Goal: Task Accomplishment & Management: Manage account settings

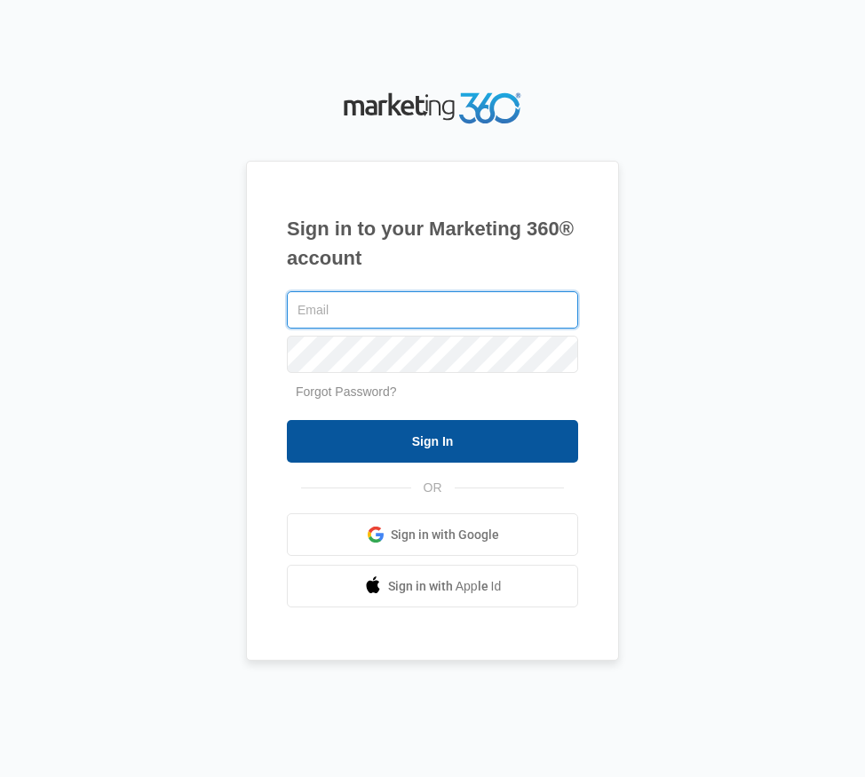
type input "[EMAIL_ADDRESS][DOMAIN_NAME]"
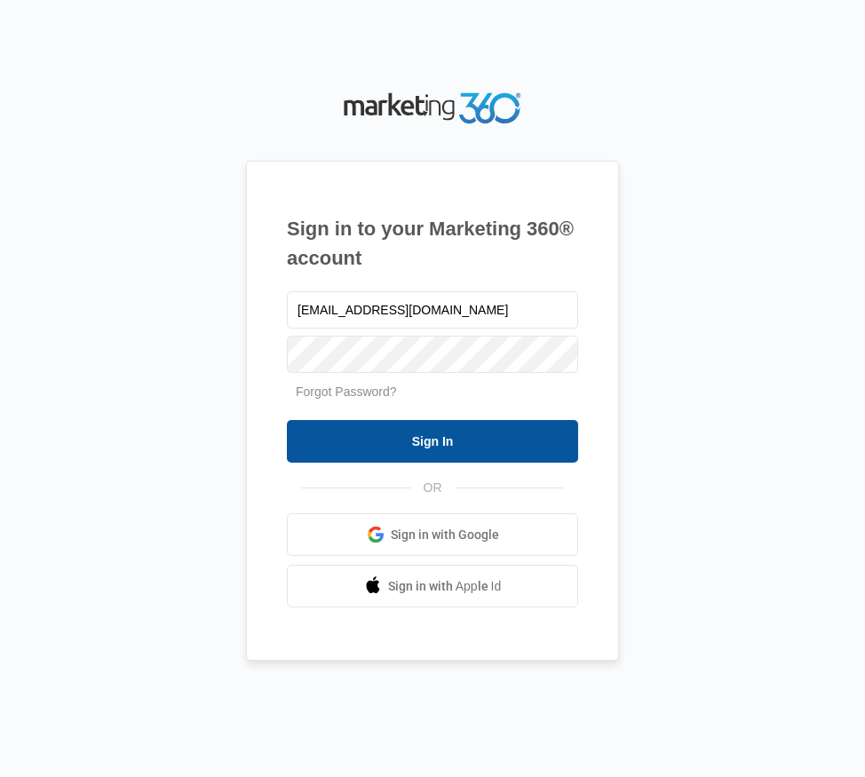
click at [509, 438] on input "Sign In" at bounding box center [432, 441] width 291 height 43
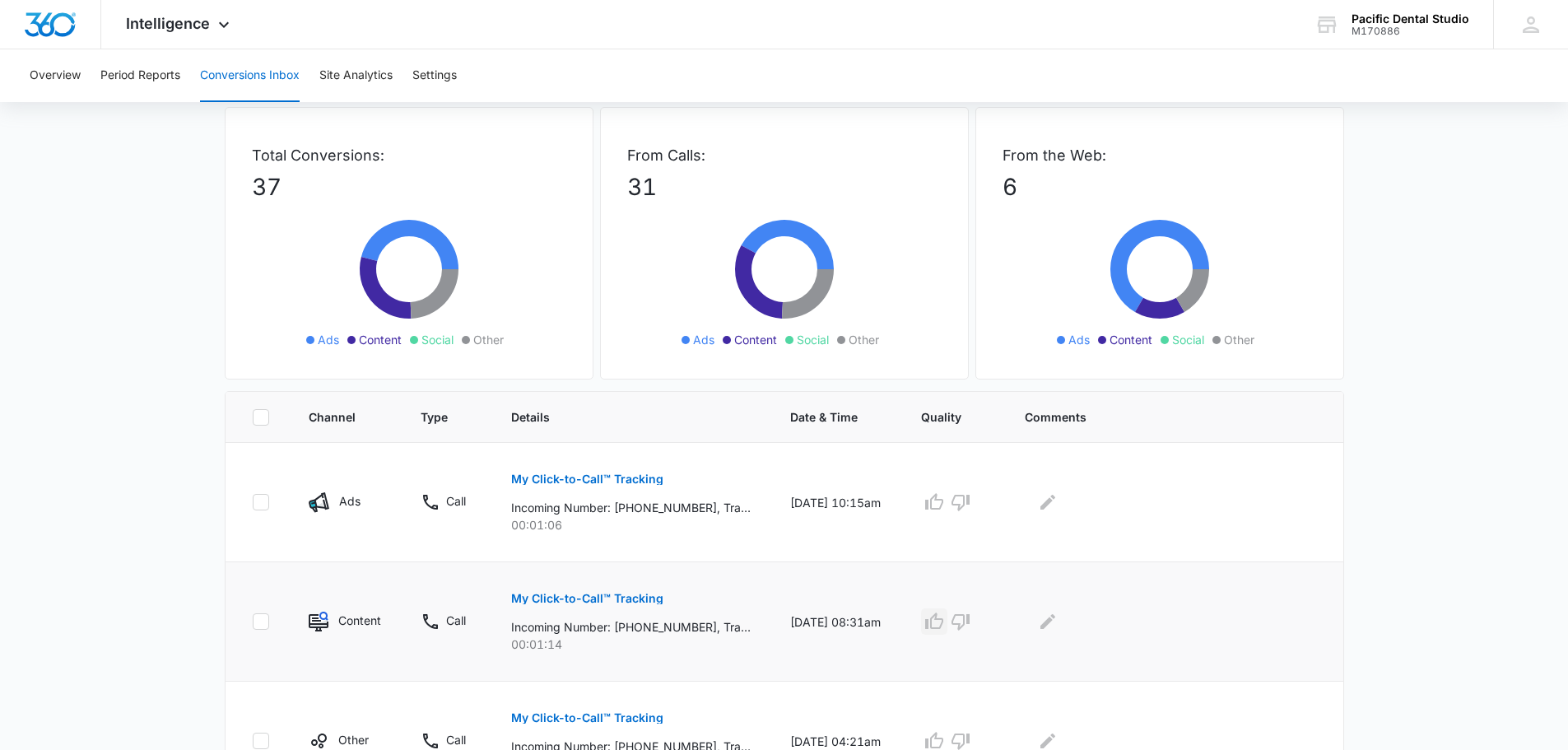
scroll to position [247, 0]
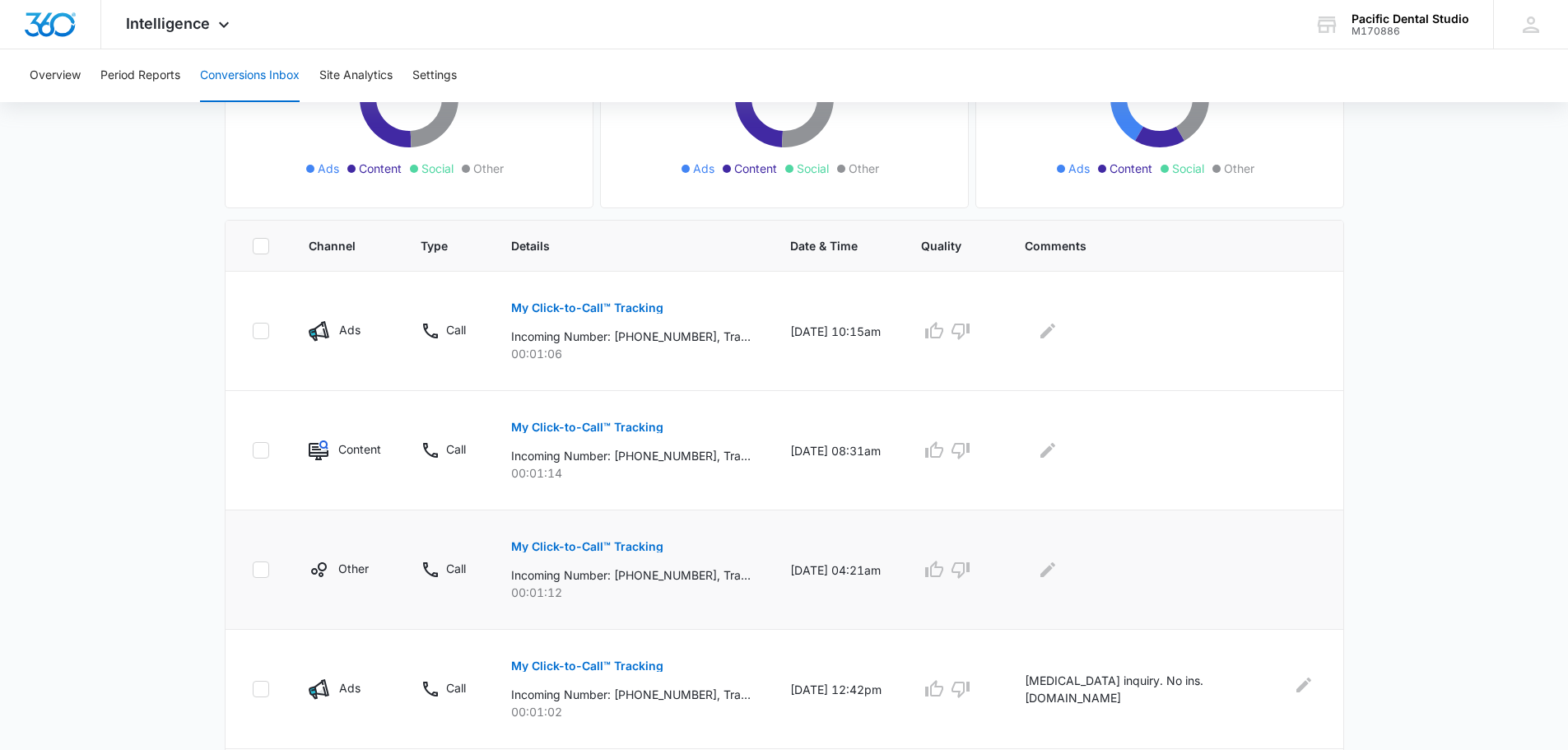
click at [588, 543] on p "My Click-to-Call™ Tracking" at bounding box center [588, 546] width 152 height 11
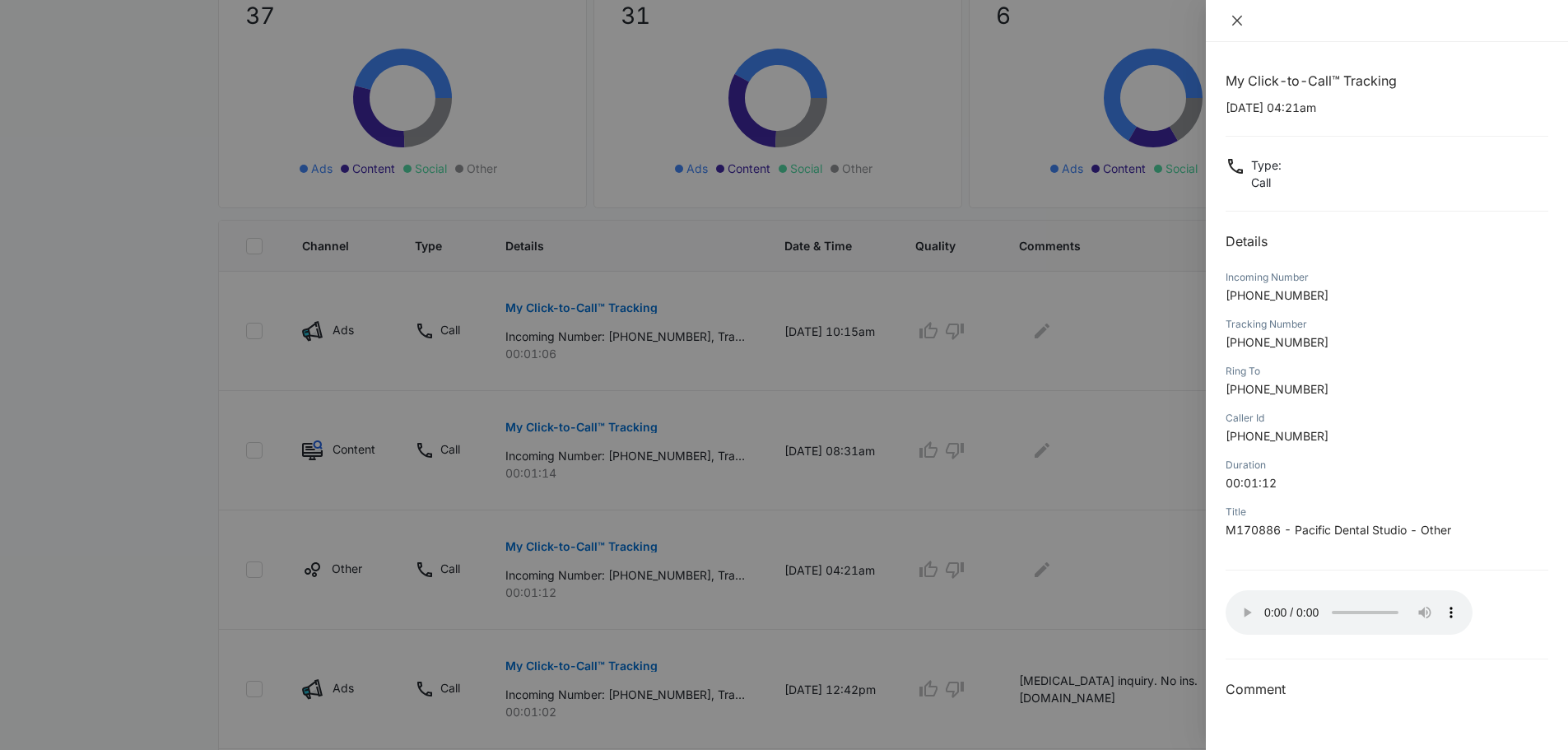
click at [1239, 24] on icon "close" at bounding box center [1237, 20] width 13 height 13
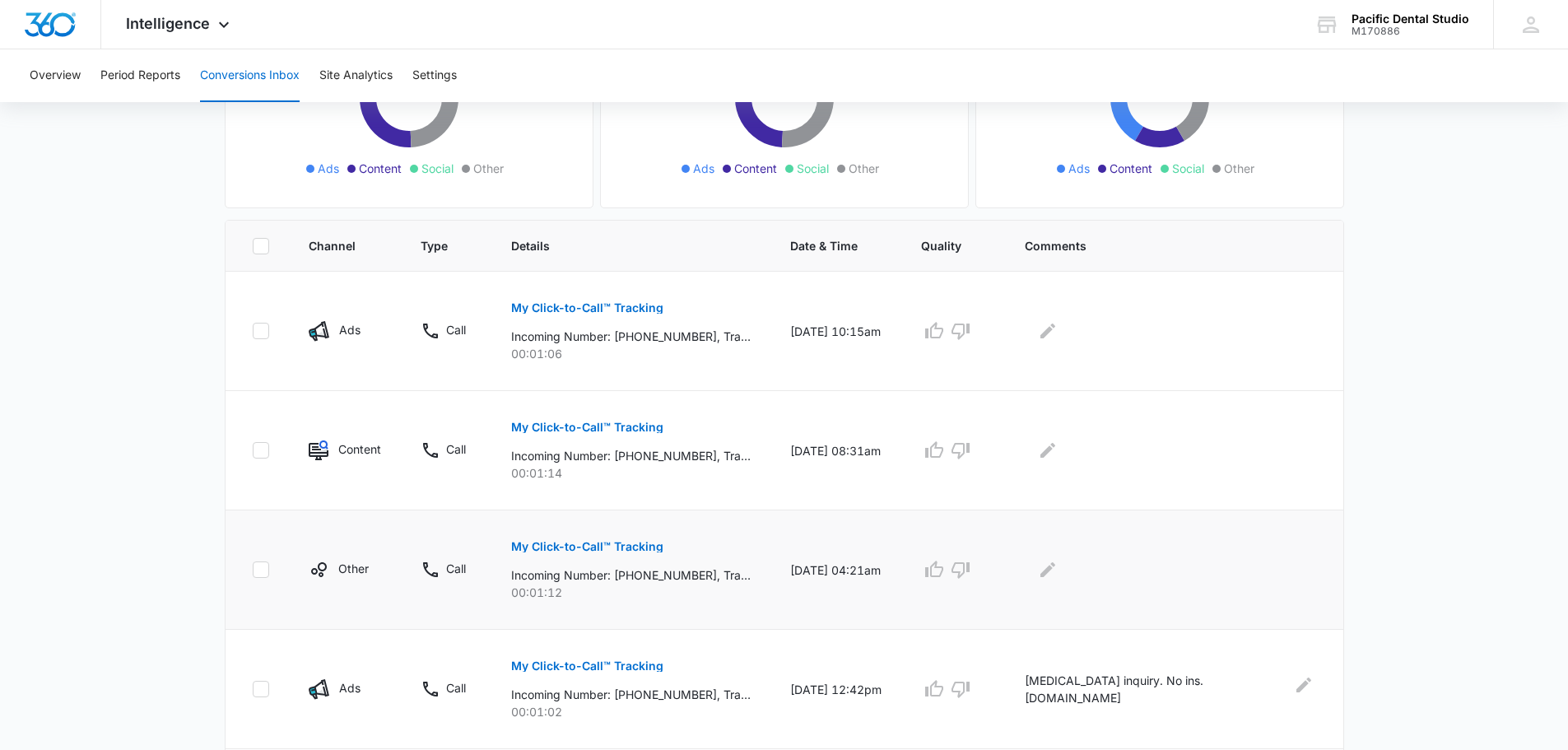
click at [1085, 578] on div at bounding box center [1170, 569] width 291 height 26
click at [1056, 568] on icon "Edit Comments" at bounding box center [1048, 570] width 15 height 15
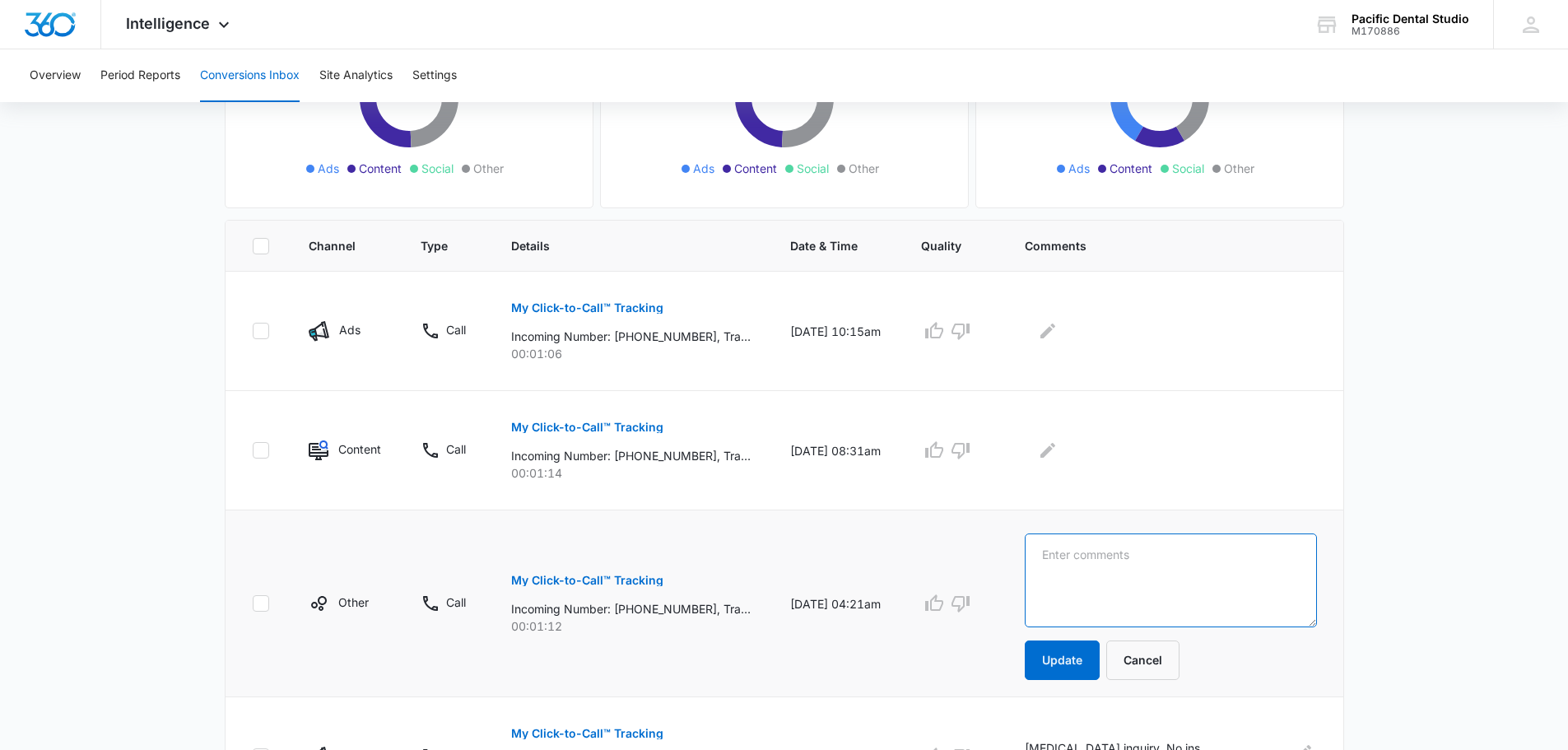
click at [1122, 540] on textarea at bounding box center [1170, 579] width 291 height 94
type textarea "D"
type textarea "Nick from Darby. SL"
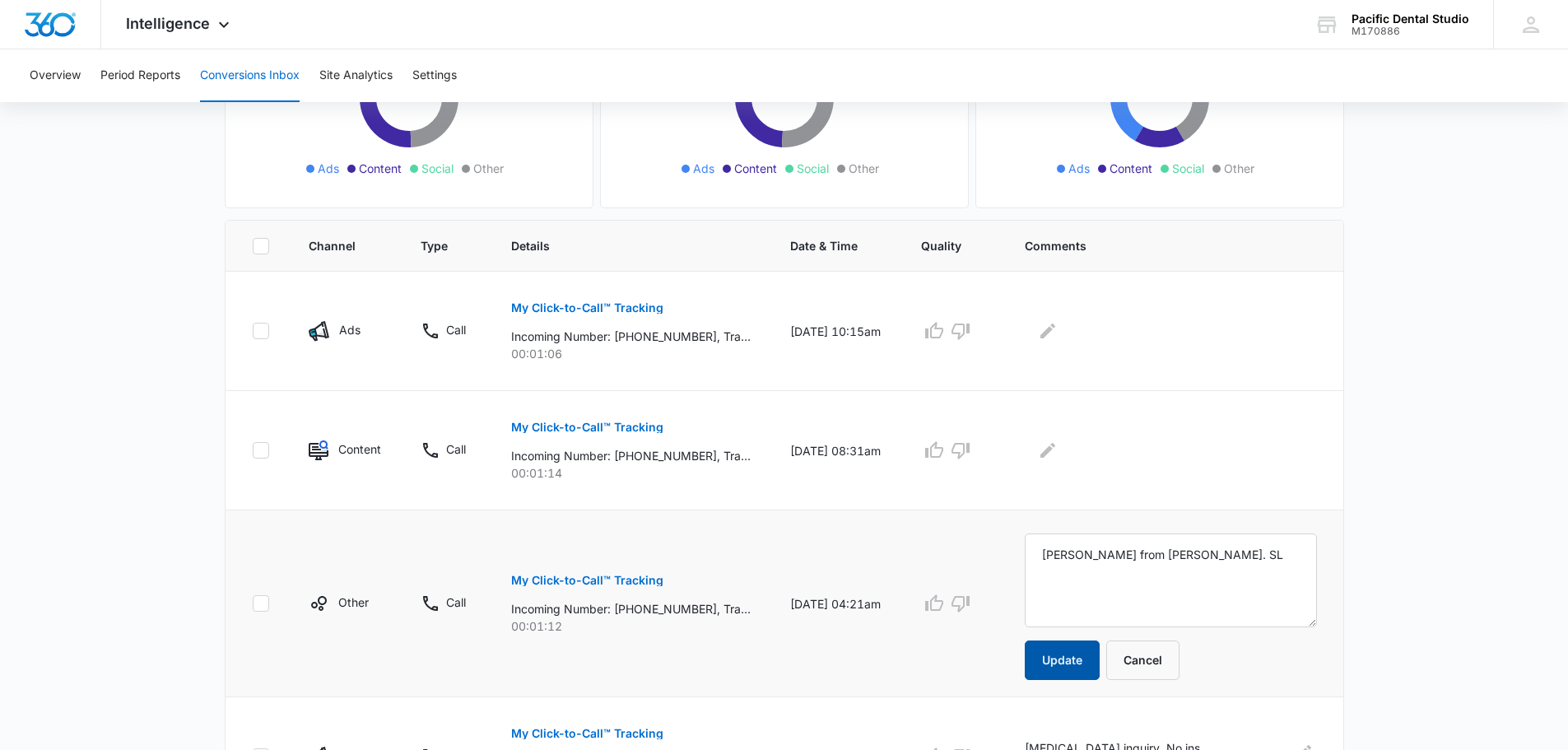
click at [1100, 642] on button "Update" at bounding box center [1062, 660] width 75 height 40
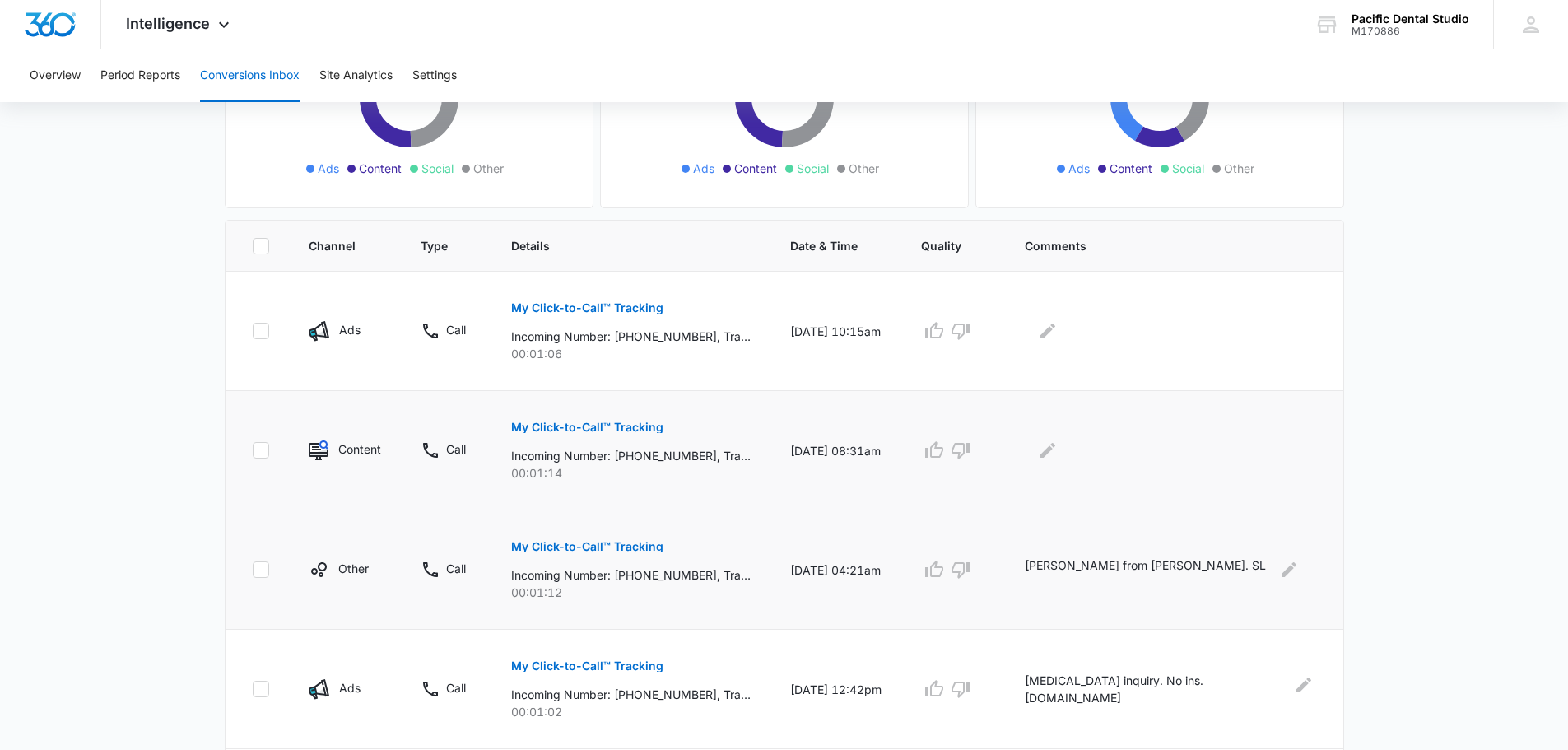
click at [580, 437] on button "My Click-to-Call™ Tracking" at bounding box center [588, 427] width 152 height 40
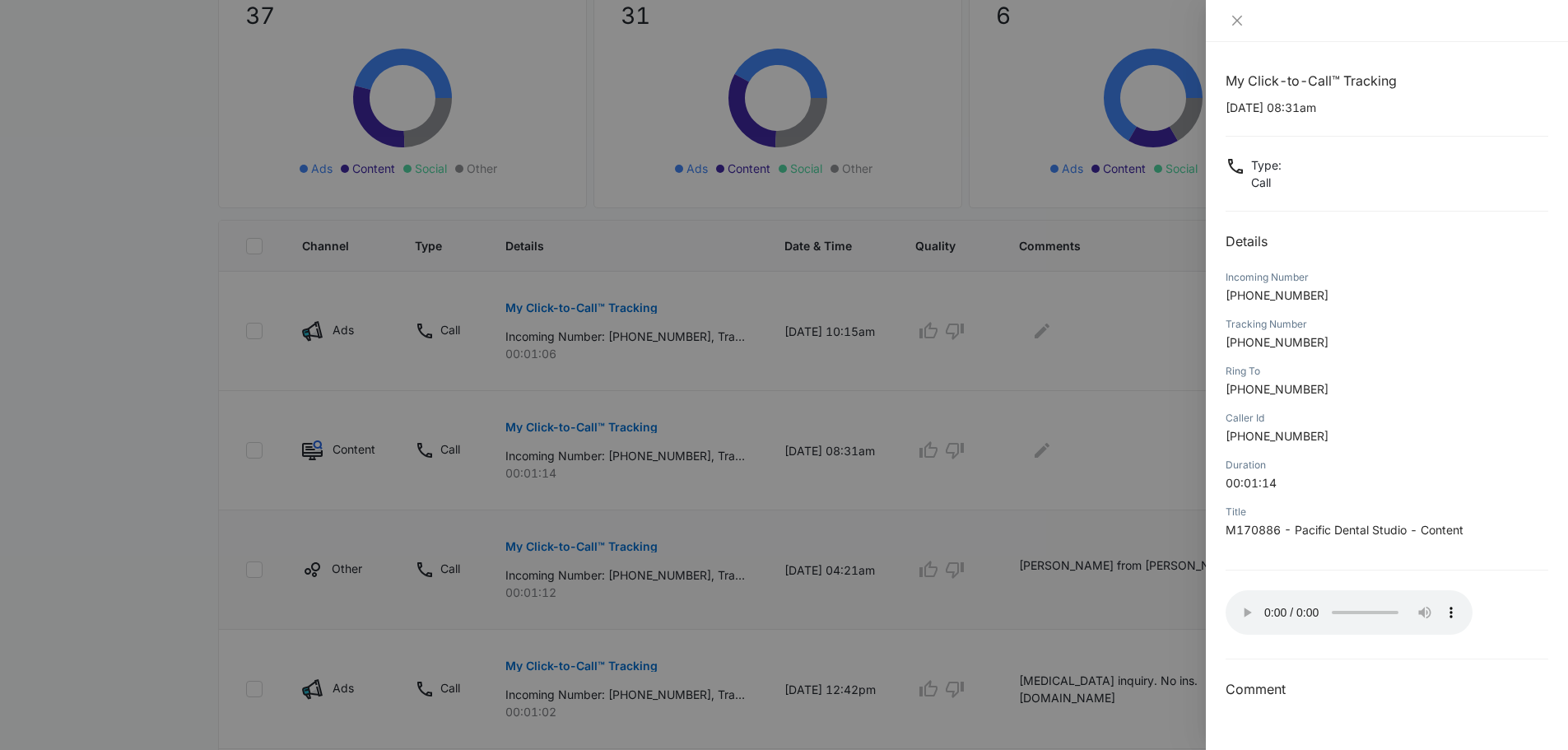
click at [1250, 24] on div at bounding box center [1386, 20] width 322 height 15
click at [1242, 23] on icon "close" at bounding box center [1237, 20] width 13 height 13
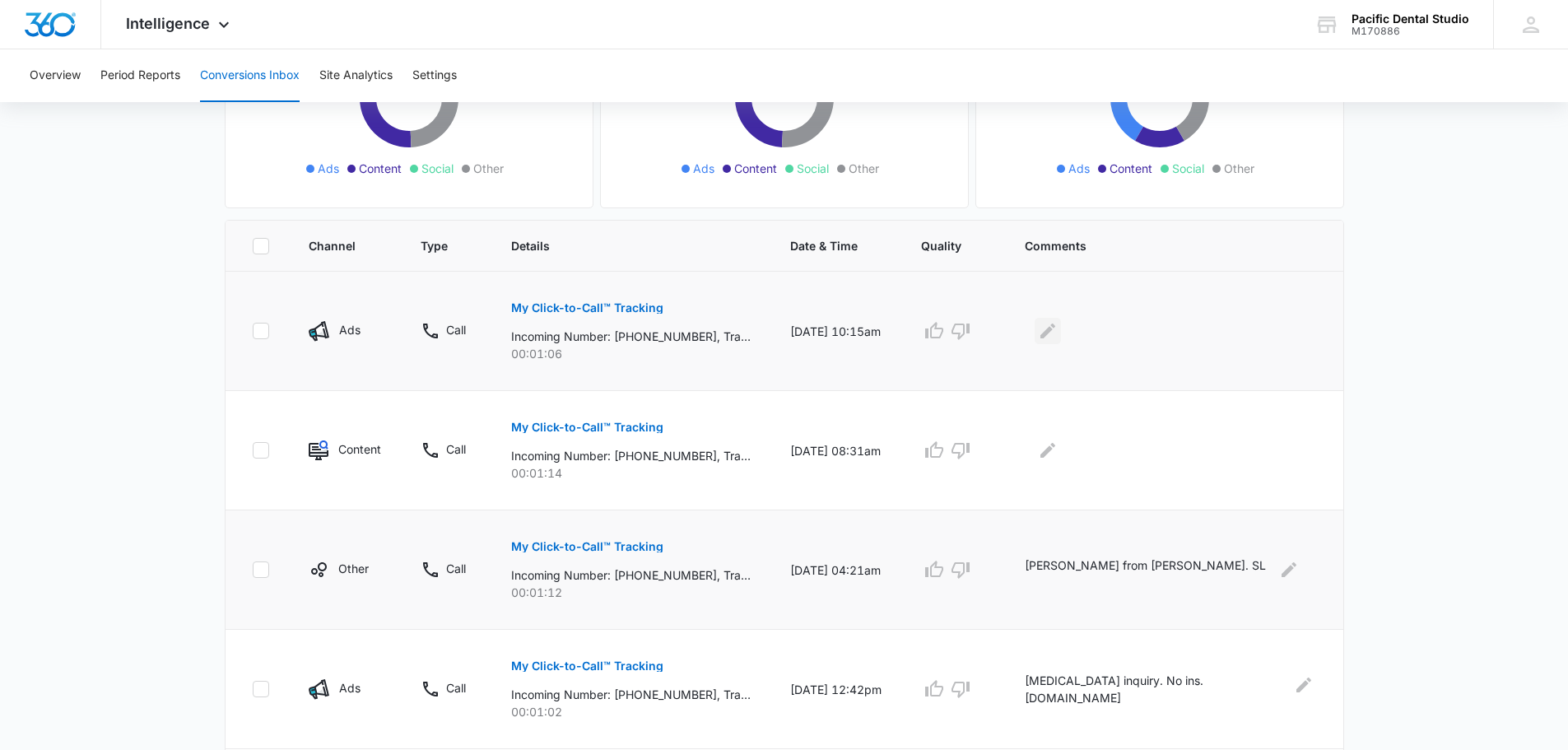
click at [1057, 327] on icon "Edit Comments" at bounding box center [1047, 330] width 19 height 19
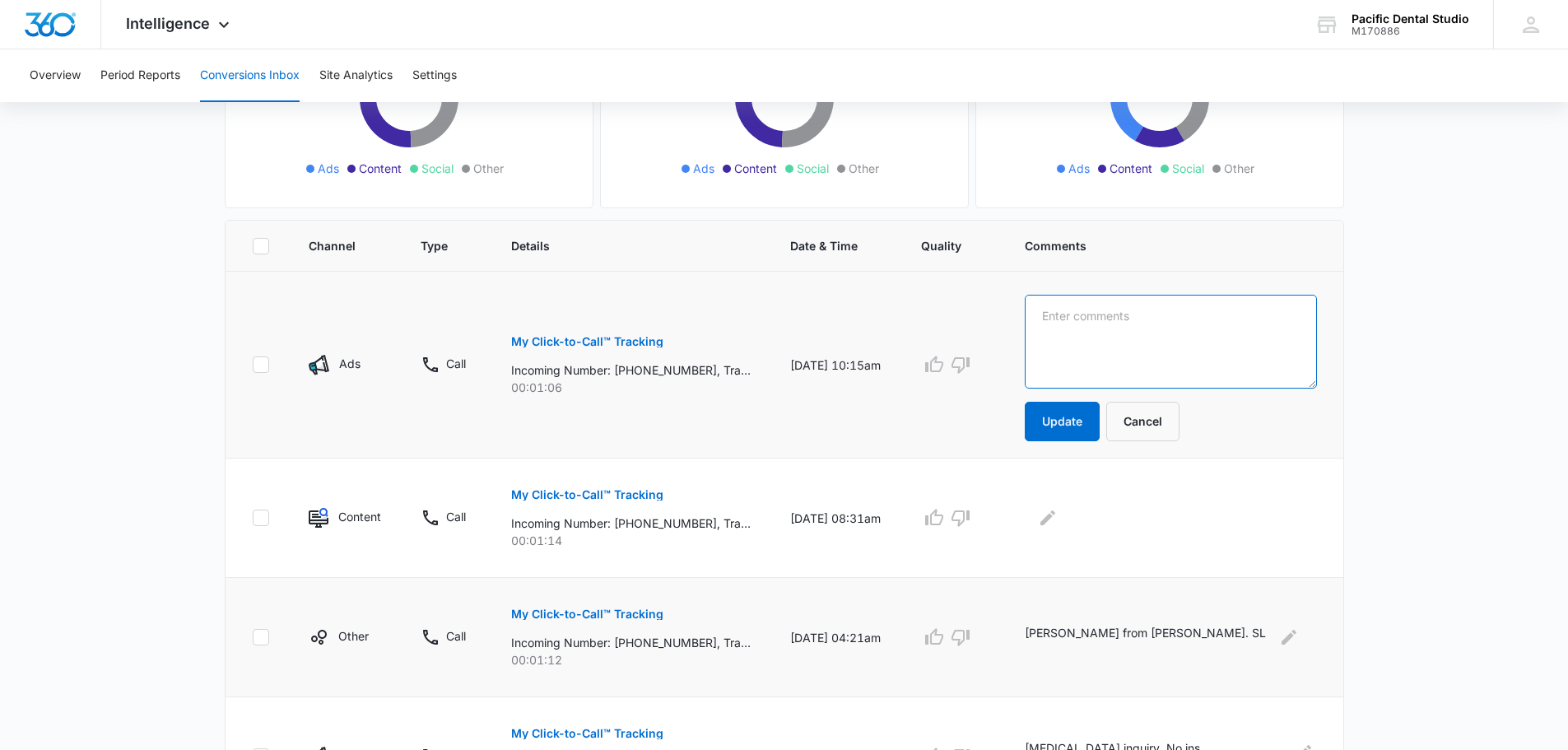
click at [1137, 338] on textarea at bounding box center [1170, 341] width 291 height 94
type textarea "NP sched 10/6. SL"
click at [1100, 439] on button "Update" at bounding box center [1062, 421] width 75 height 40
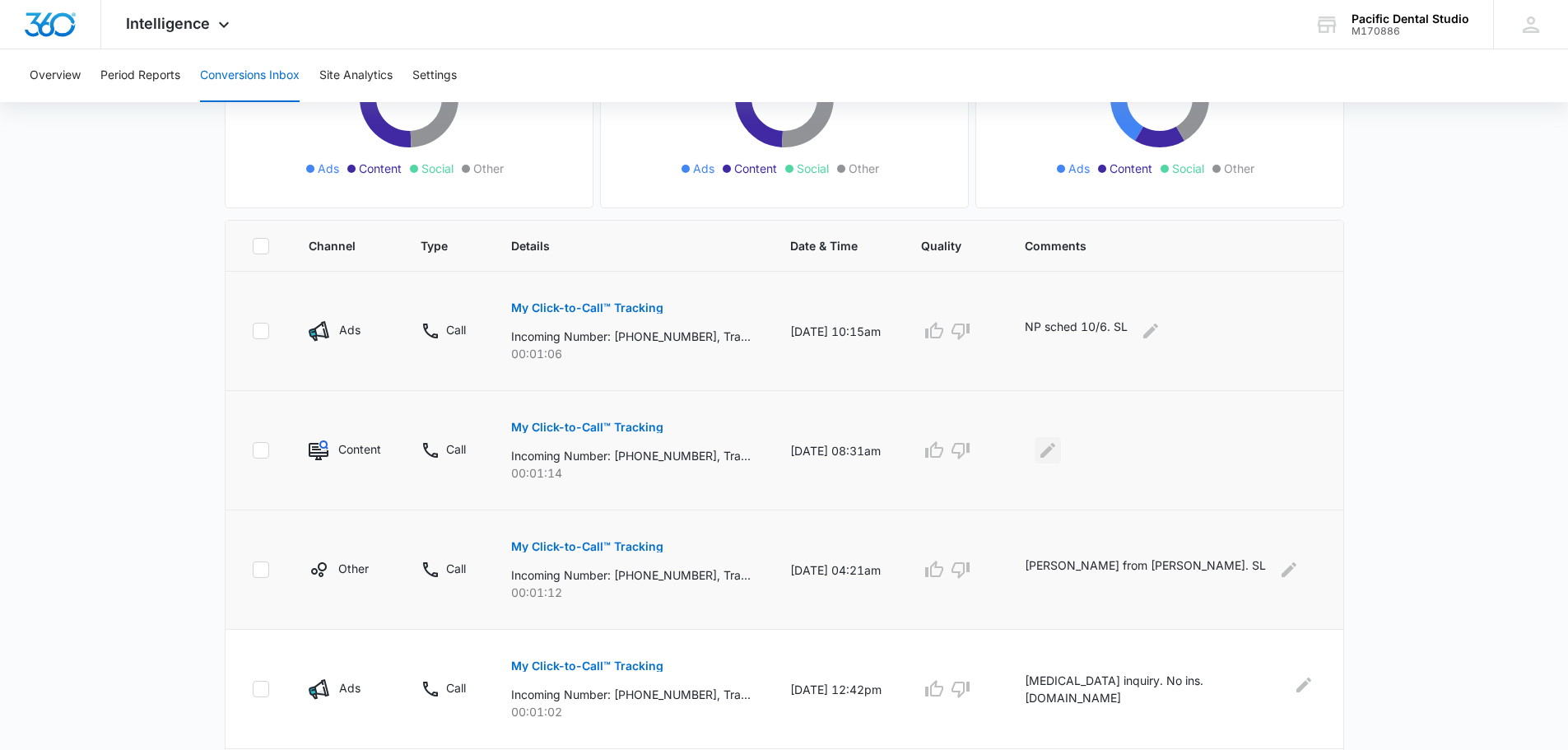
click at [1057, 444] on icon "Edit Comments" at bounding box center [1047, 450] width 19 height 19
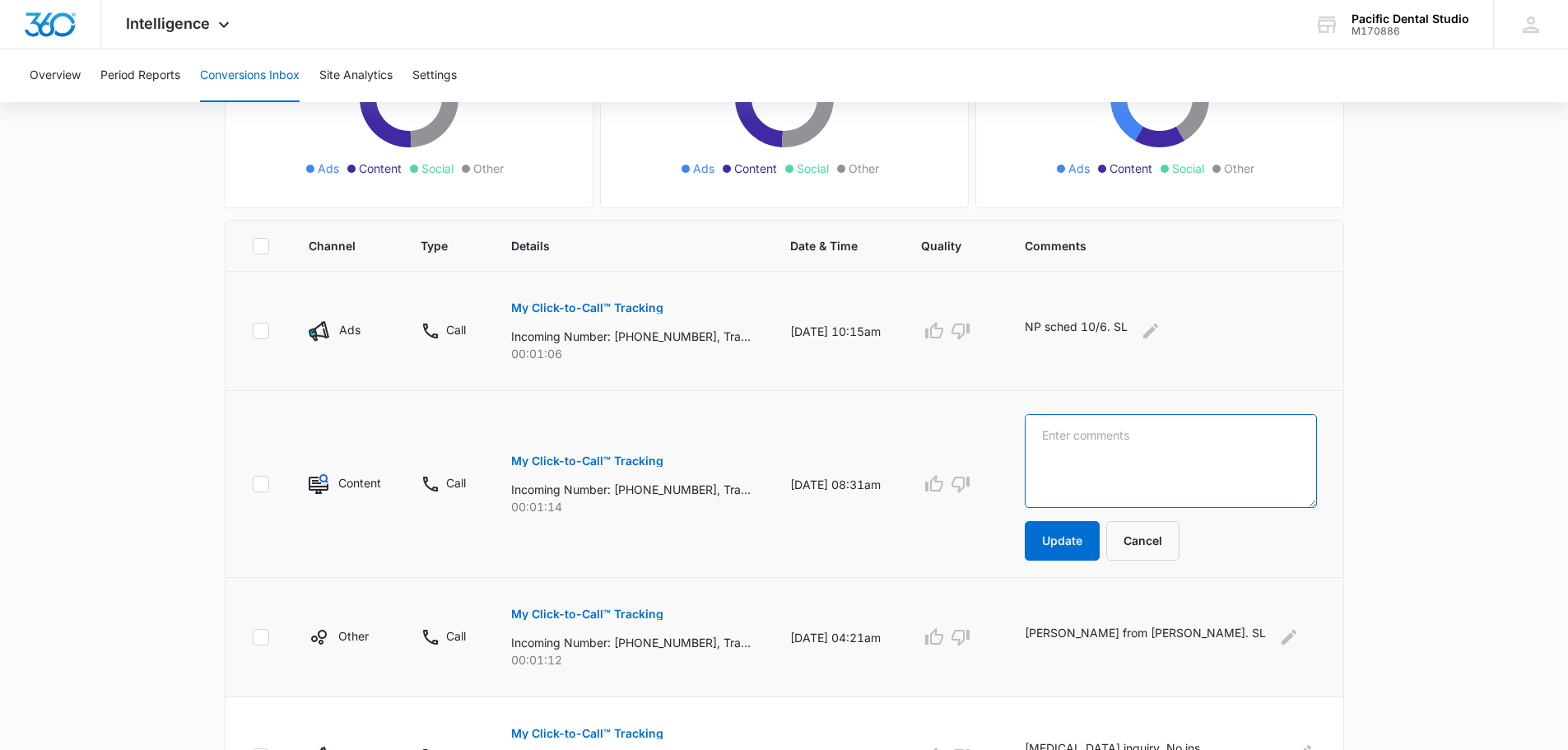
click at [1100, 444] on textarea at bounding box center [1170, 461] width 291 height 94
type textarea "Decided not to sched. SL"
click at [1100, 546] on button "Update" at bounding box center [1062, 540] width 75 height 40
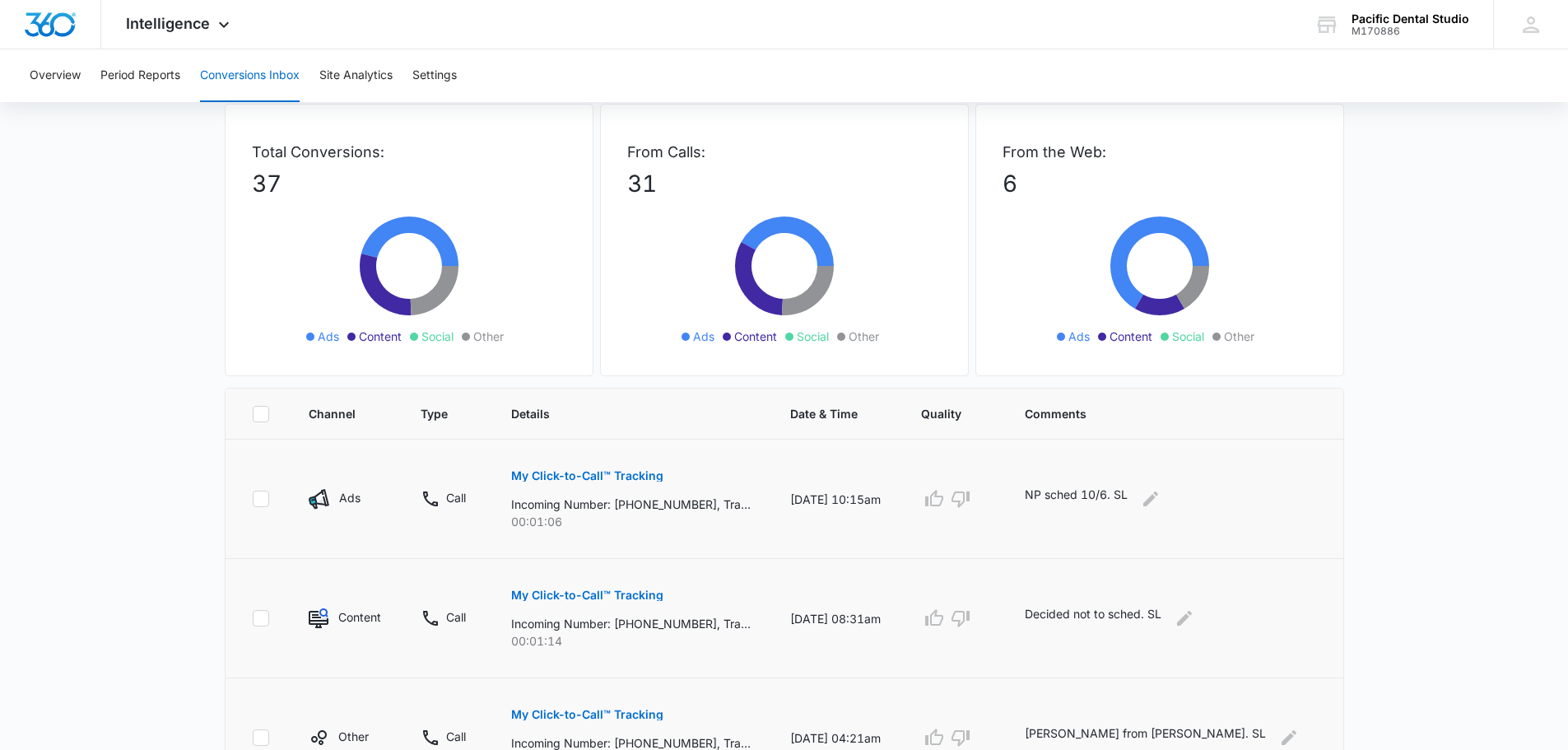
scroll to position [0, 0]
